Goal: Task Accomplishment & Management: Use online tool/utility

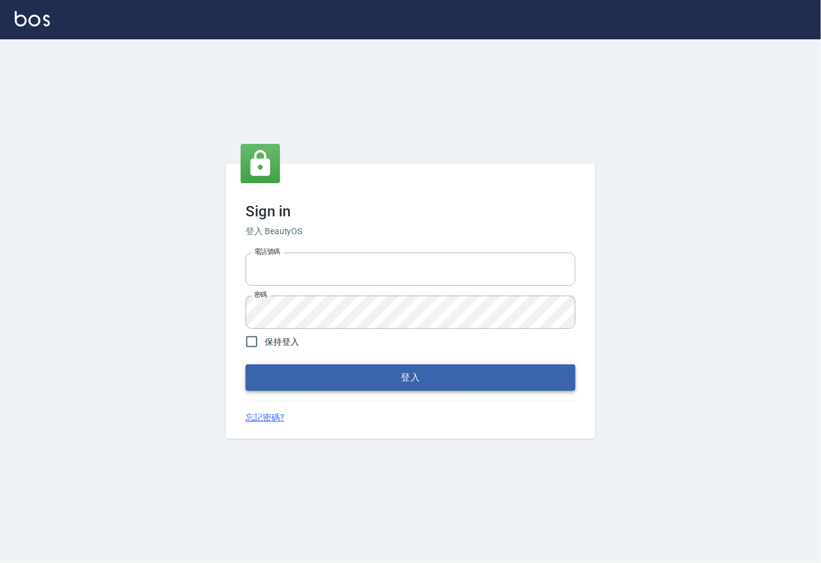
type input "0225929166"
click at [344, 378] on button "登入" at bounding box center [410, 378] width 330 height 26
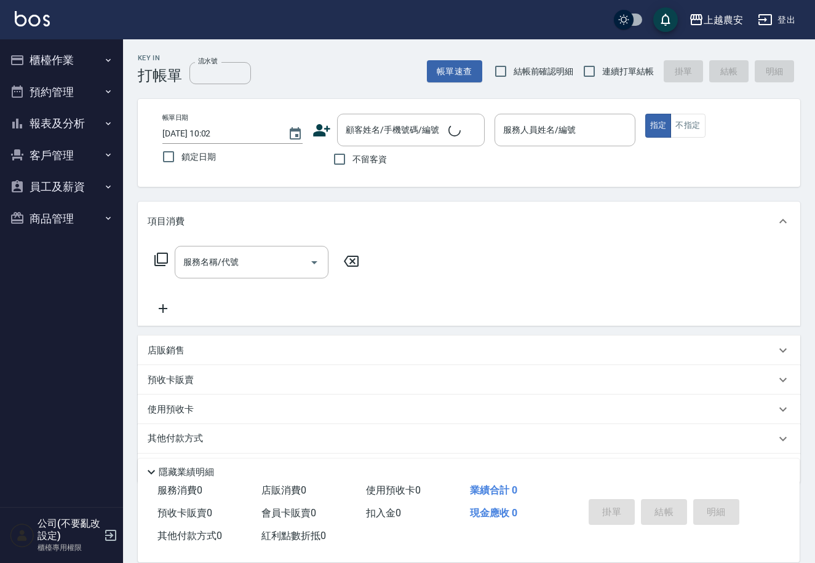
click at [38, 62] on button "櫃檯作業" at bounding box center [61, 60] width 113 height 32
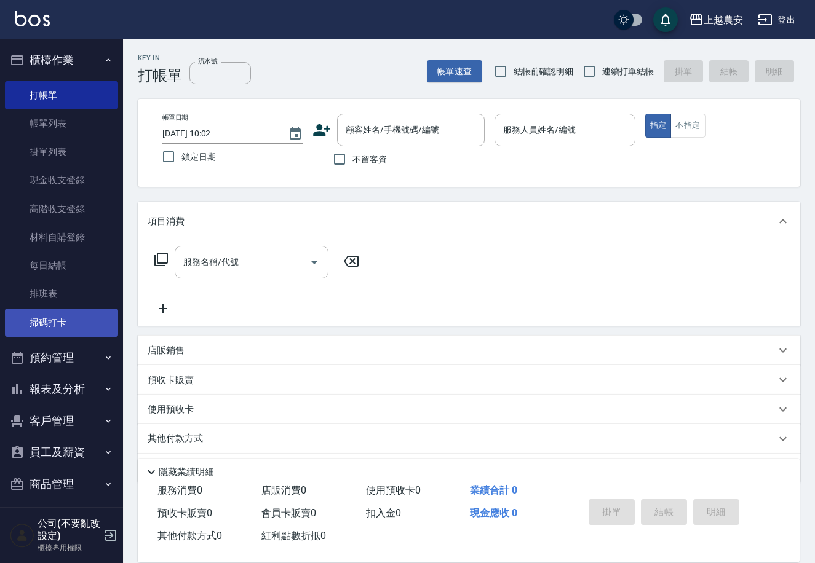
click at [50, 321] on link "掃碼打卡" at bounding box center [61, 323] width 113 height 28
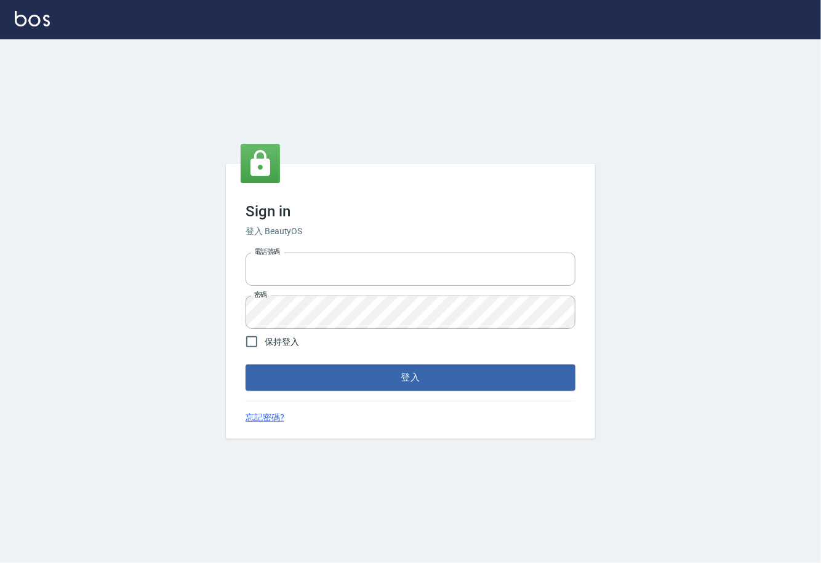
type input "0225929166"
click at [428, 378] on button "登入" at bounding box center [410, 378] width 330 height 26
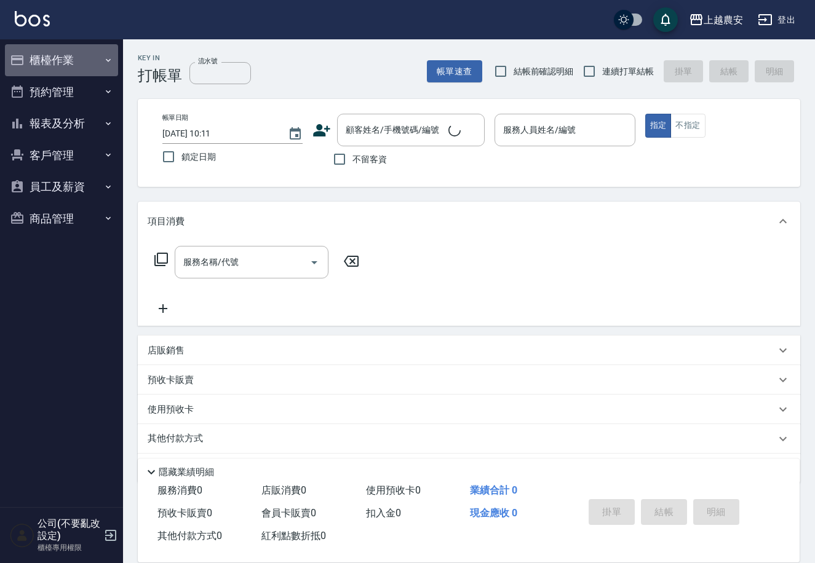
click at [45, 59] on button "櫃檯作業" at bounding box center [61, 60] width 113 height 32
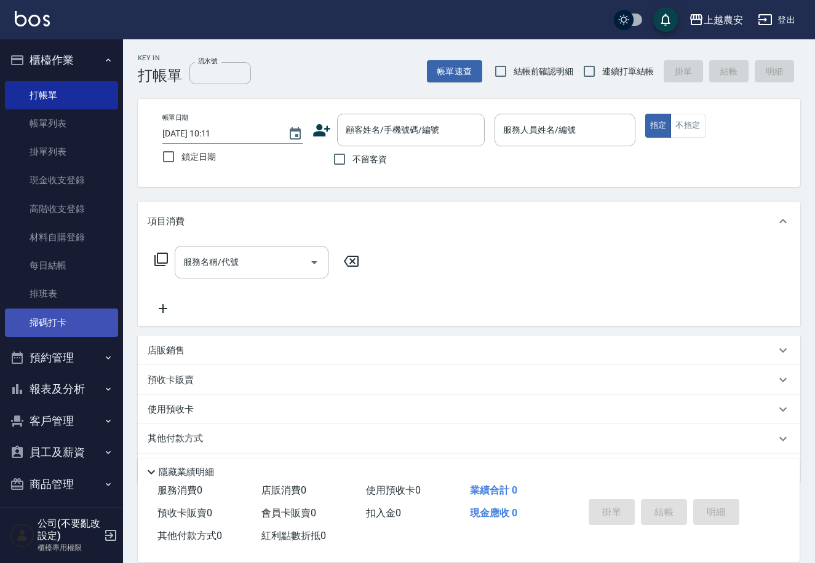
click at [46, 319] on link "掃碼打卡" at bounding box center [61, 323] width 113 height 28
